Goal: Use online tool/utility: Utilize a website feature to perform a specific function

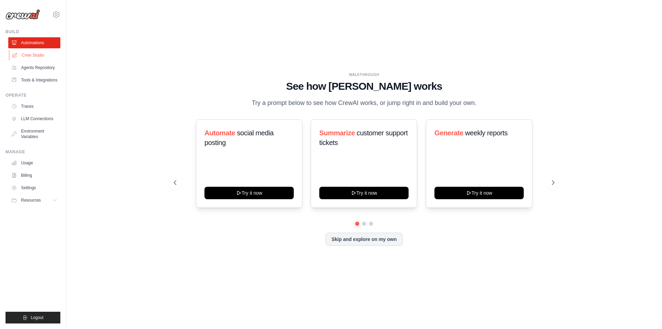
click at [33, 54] on link "Crew Studio" at bounding box center [35, 55] width 52 height 11
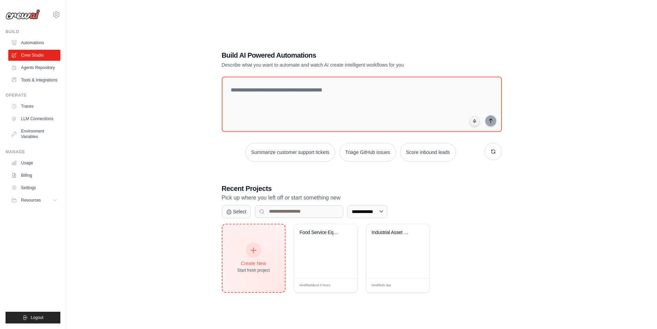
click at [254, 247] on icon at bounding box center [254, 250] width 8 height 8
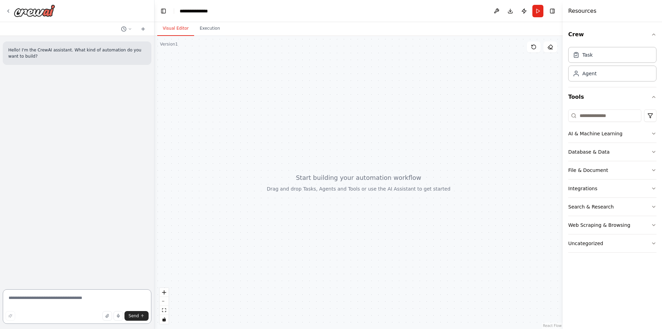
click at [32, 301] on textarea at bounding box center [77, 306] width 149 height 34
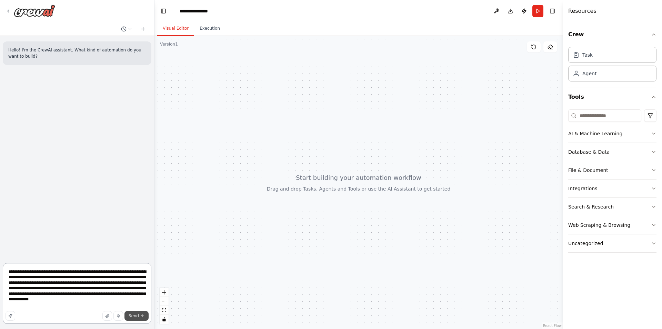
type textarea "**********"
click at [136, 316] on span "Send" at bounding box center [134, 316] width 10 height 6
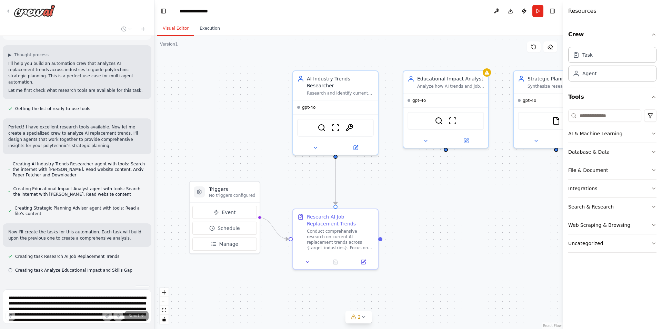
scroll to position [99, 0]
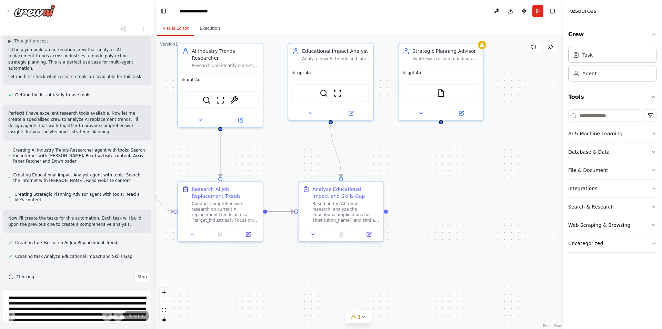
drag, startPoint x: 412, startPoint y: 289, endPoint x: 303, endPoint y: 266, distance: 111.4
click at [303, 266] on div ".deletable-edge-delete-btn { width: 20px; height: 20px; border: 0px solid #ffff…" at bounding box center [359, 182] width 408 height 293
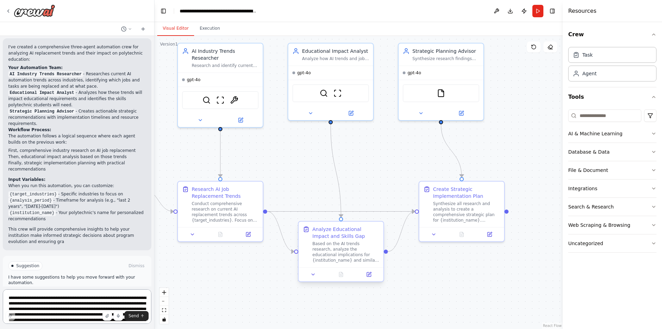
scroll to position [438, 0]
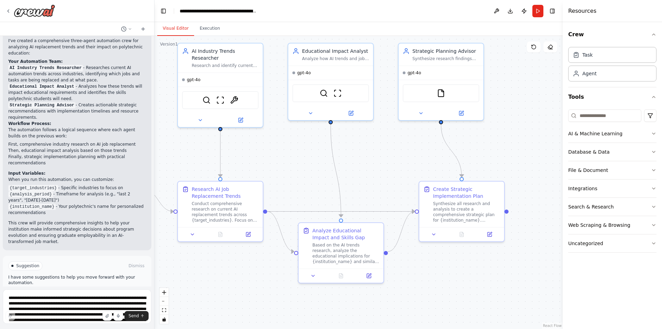
click at [72, 292] on span "Run Automation" at bounding box center [79, 295] width 33 height 6
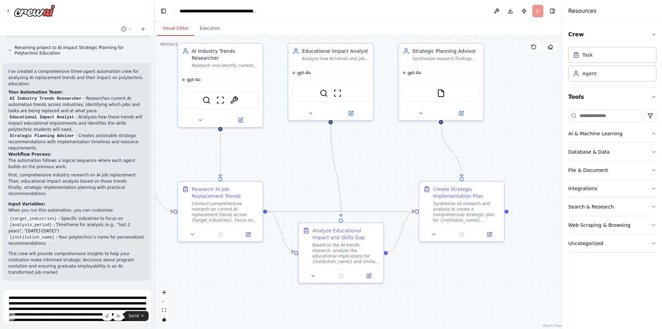
scroll to position [382, 0]
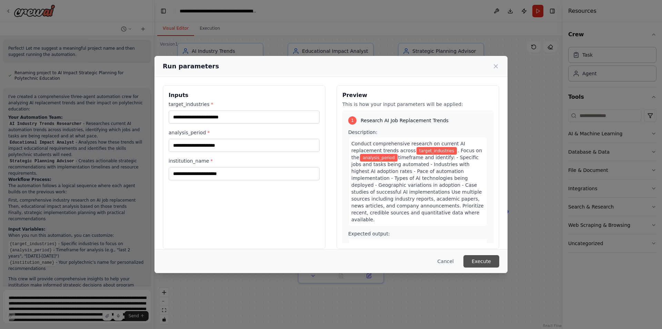
click at [481, 261] on button "Execute" at bounding box center [482, 261] width 36 height 12
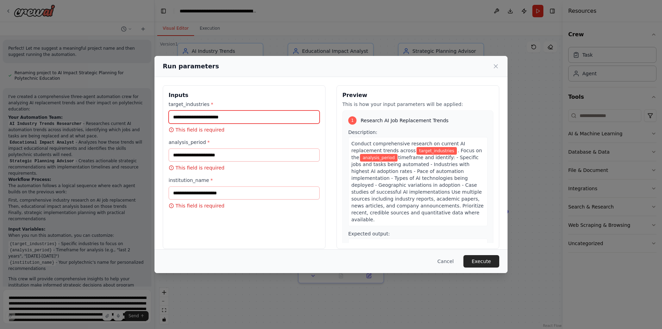
click at [215, 114] on input "target_industries *" at bounding box center [244, 116] width 151 height 13
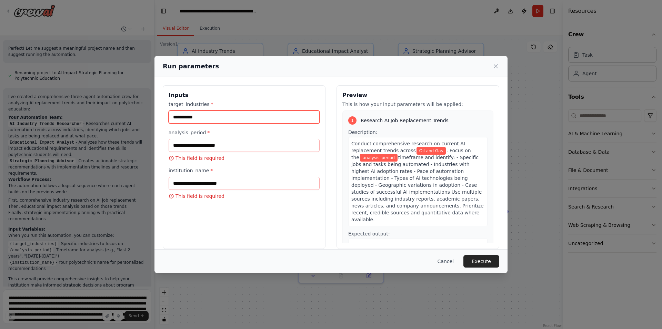
type input "**********"
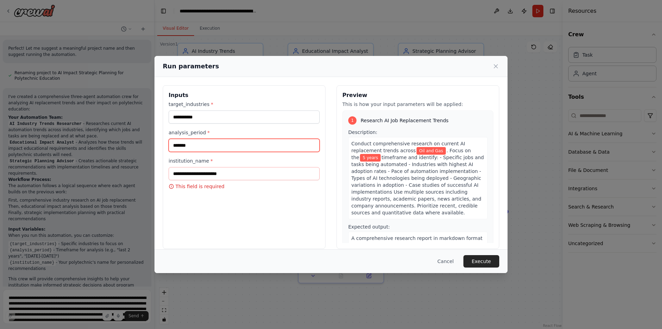
type input "*******"
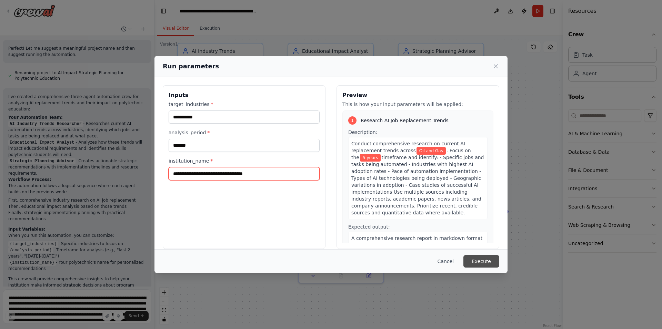
type input "**********"
click at [483, 258] on button "Execute" at bounding box center [482, 261] width 36 height 12
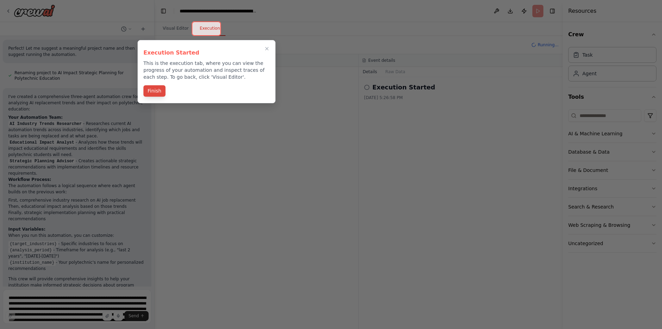
click at [152, 90] on button "Finish" at bounding box center [154, 90] width 22 height 11
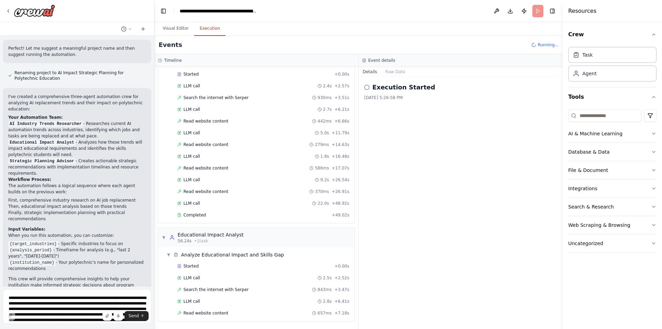
scroll to position [47, 0]
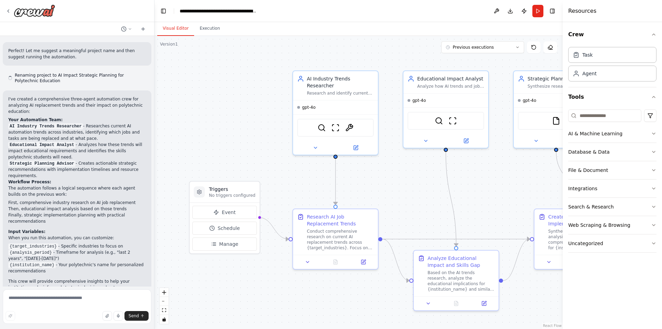
scroll to position [382, 0]
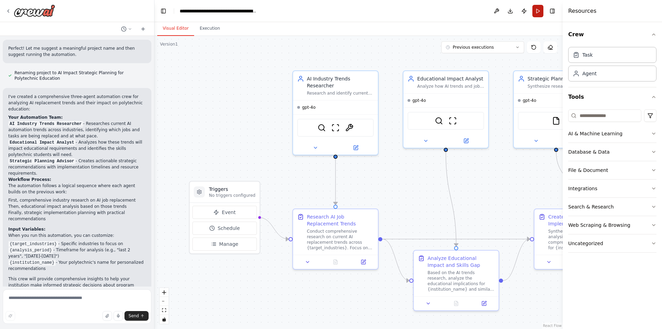
click at [538, 11] on button "Run" at bounding box center [538, 11] width 11 height 12
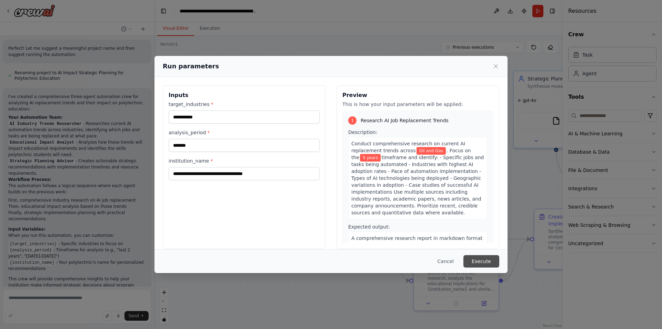
click at [477, 262] on button "Execute" at bounding box center [482, 261] width 36 height 12
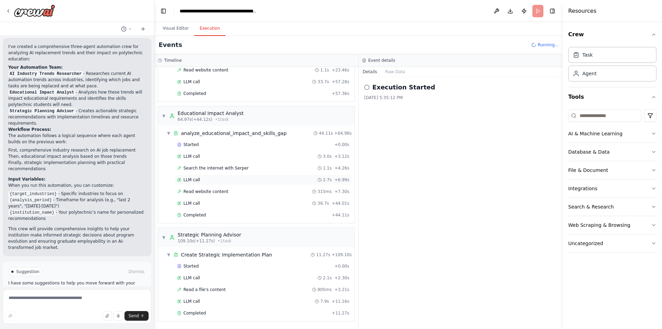
scroll to position [438, 0]
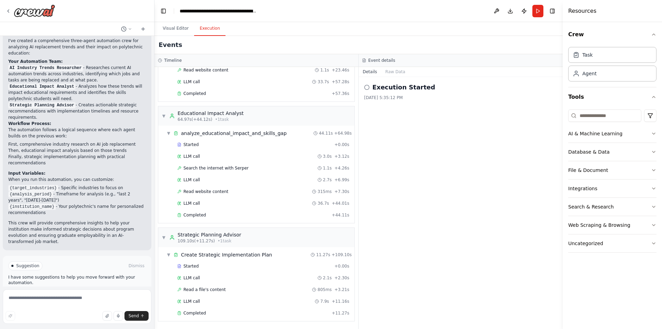
click at [76, 292] on span "Improve automation" at bounding box center [80, 295] width 42 height 6
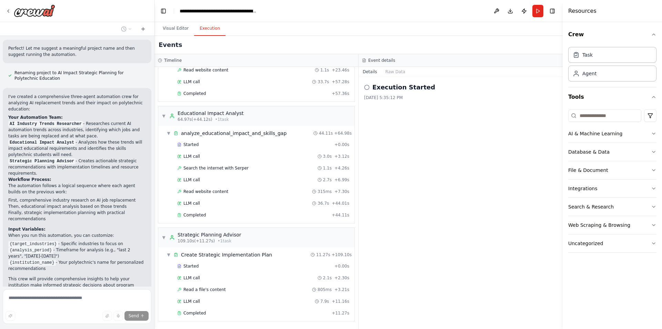
scroll to position [409, 0]
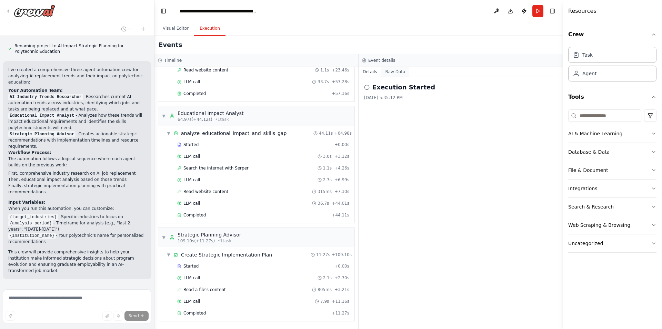
click at [393, 71] on button "Raw Data" at bounding box center [395, 72] width 28 height 10
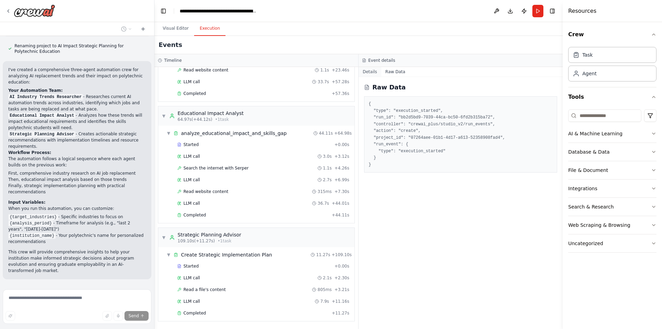
click at [368, 71] on button "Details" at bounding box center [370, 72] width 23 height 10
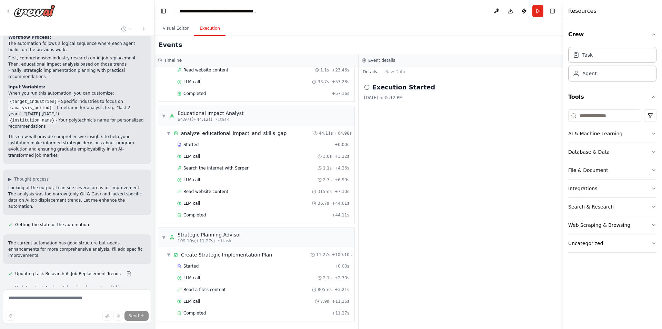
scroll to position [580, 0]
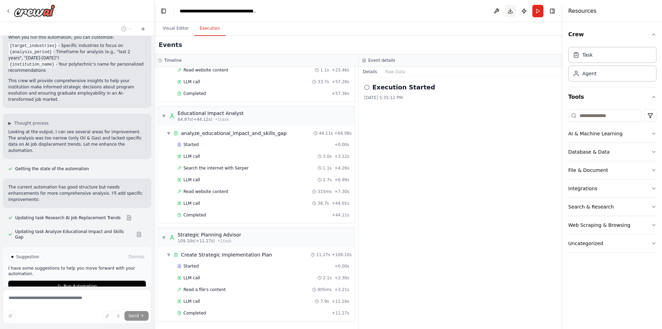
click at [509, 11] on button "Download" at bounding box center [510, 11] width 11 height 12
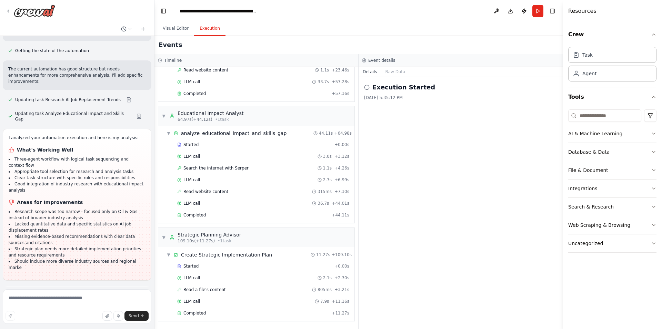
scroll to position [704, 0]
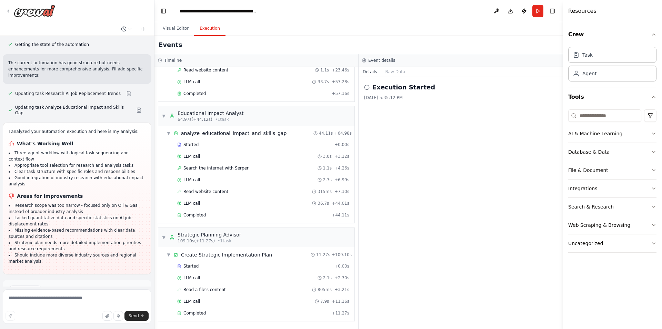
click at [74, 316] on span "Run Automation" at bounding box center [79, 319] width 33 height 6
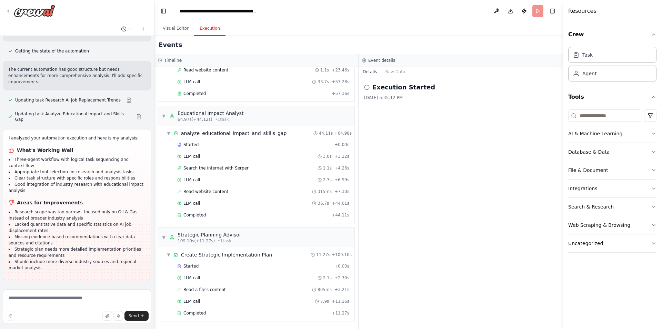
scroll to position [648, 0]
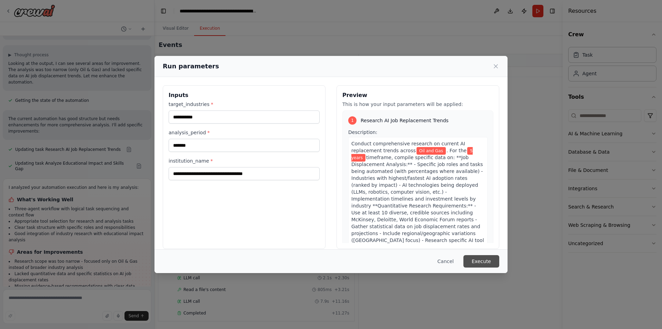
click at [482, 259] on button "Execute" at bounding box center [482, 261] width 36 height 12
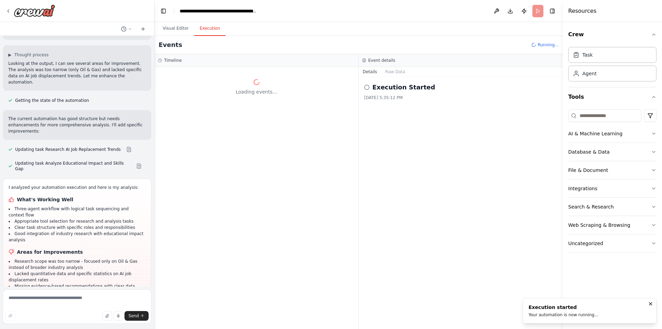
scroll to position [0, 0]
click at [46, 300] on textarea at bounding box center [77, 306] width 149 height 34
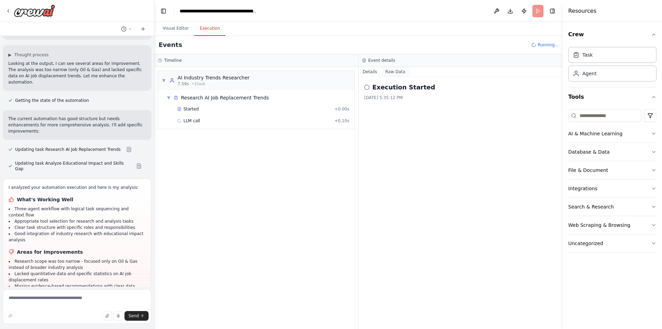
click at [395, 72] on button "Raw Data" at bounding box center [395, 72] width 28 height 10
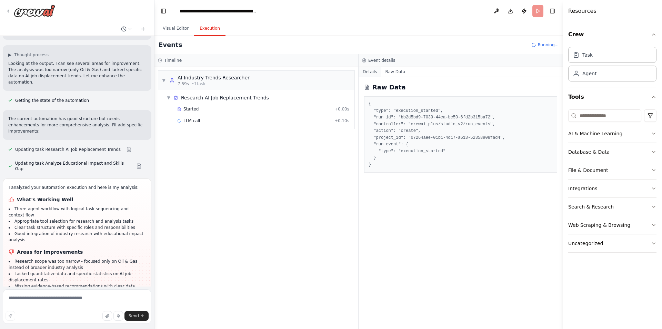
click at [369, 71] on button "Details" at bounding box center [370, 72] width 23 height 10
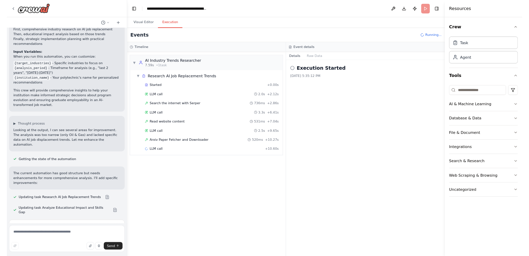
scroll to position [648, 0]
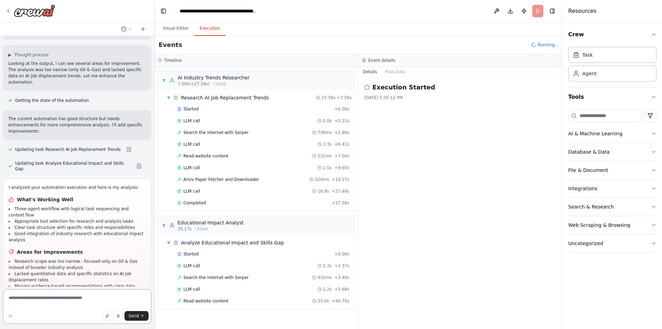
click at [27, 296] on textarea at bounding box center [77, 306] width 149 height 34
click at [79, 300] on textarea at bounding box center [77, 306] width 149 height 34
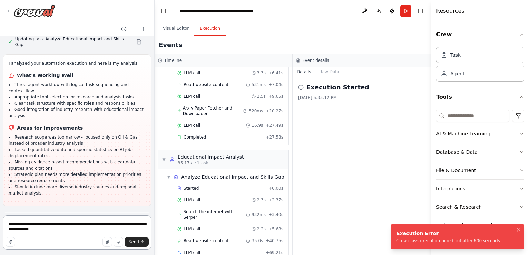
scroll to position [778, 0]
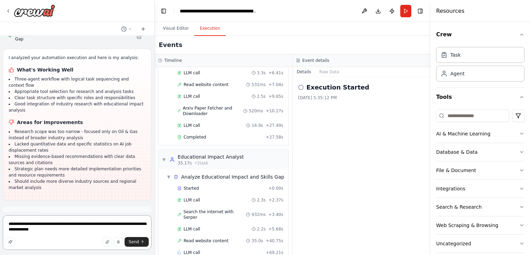
type textarea "**********"
